Goal: Information Seeking & Learning: Learn about a topic

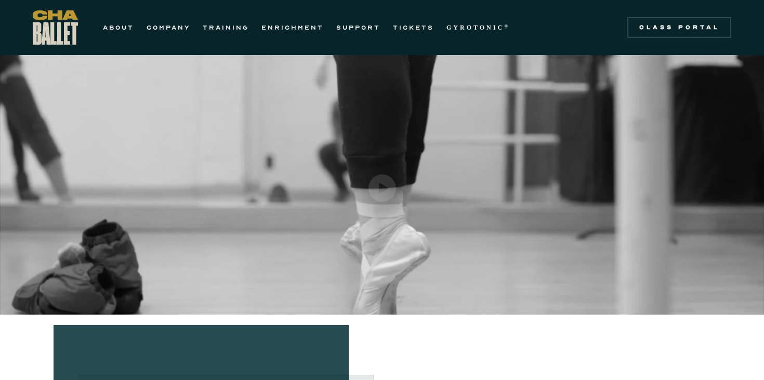
click at [382, 187] on img "open lightbox" at bounding box center [383, 189] width 28 height 28
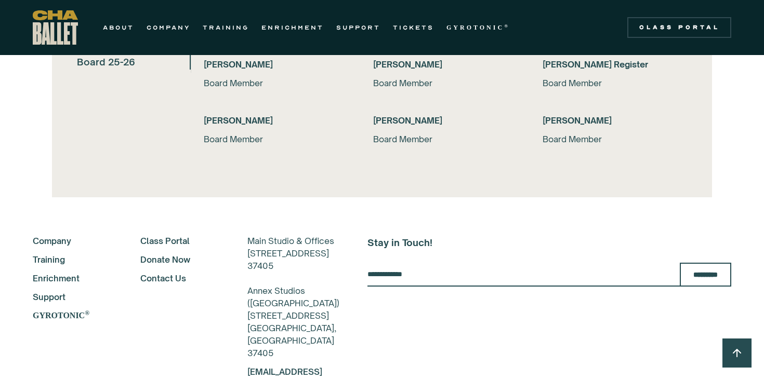
scroll to position [2289, 0]
click at [57, 259] on link "Training" at bounding box center [73, 259] width 80 height 12
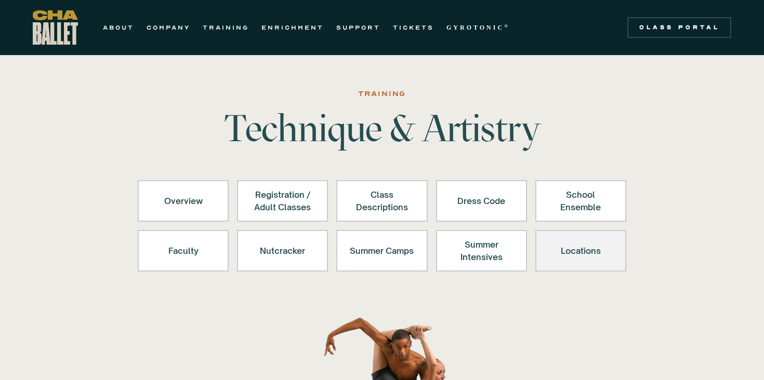
click at [583, 253] on div "Locations" at bounding box center [581, 251] width 64 height 25
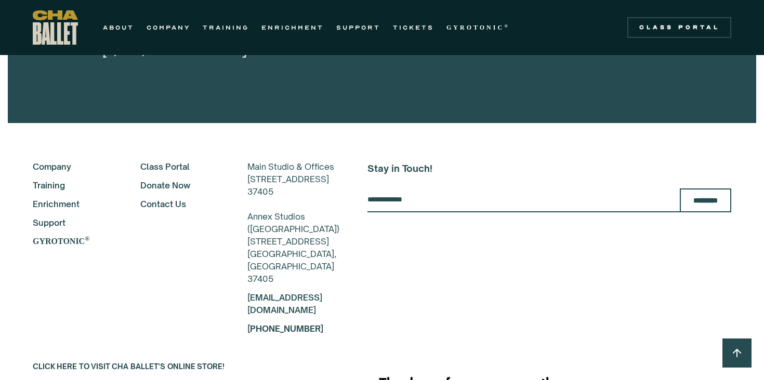
scroll to position [5319, 0]
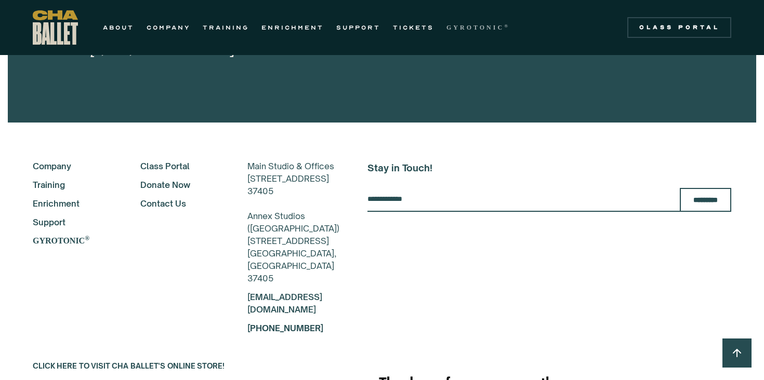
click at [469, 28] on strong "GYROTONIC" at bounding box center [476, 27] width 58 height 7
